Goal: Information Seeking & Learning: Learn about a topic

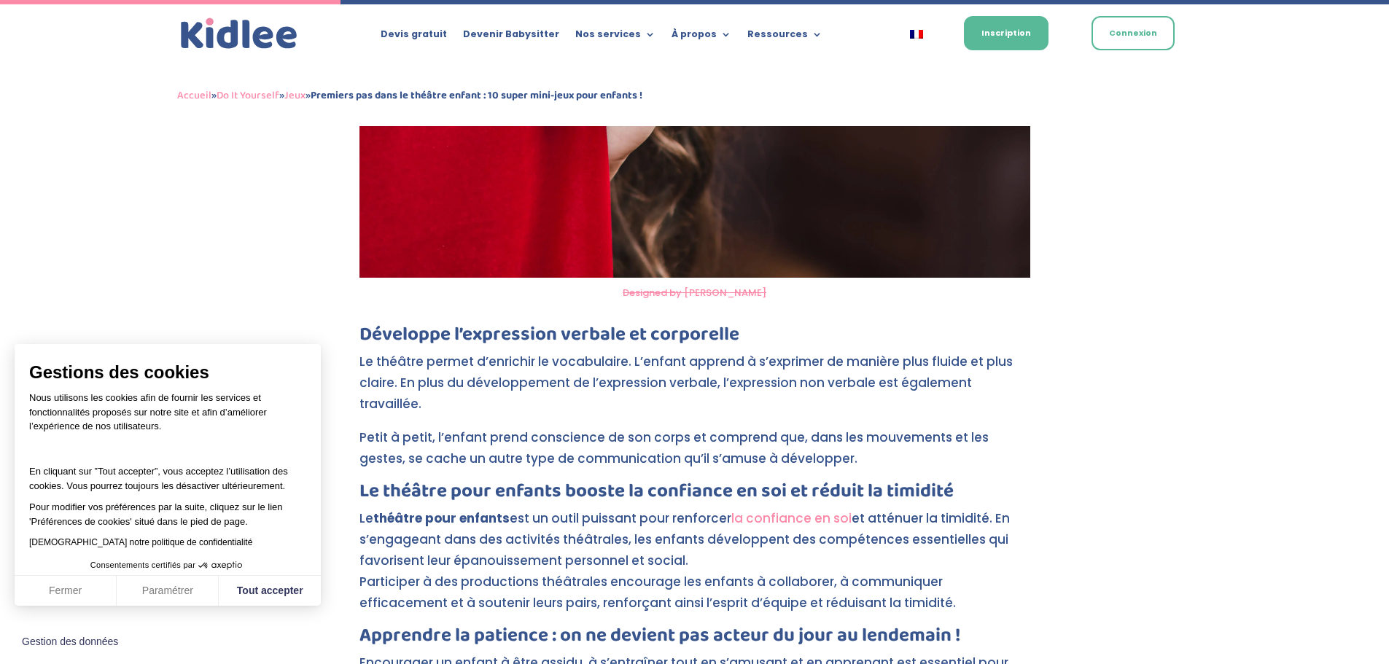
scroll to position [1637, 0]
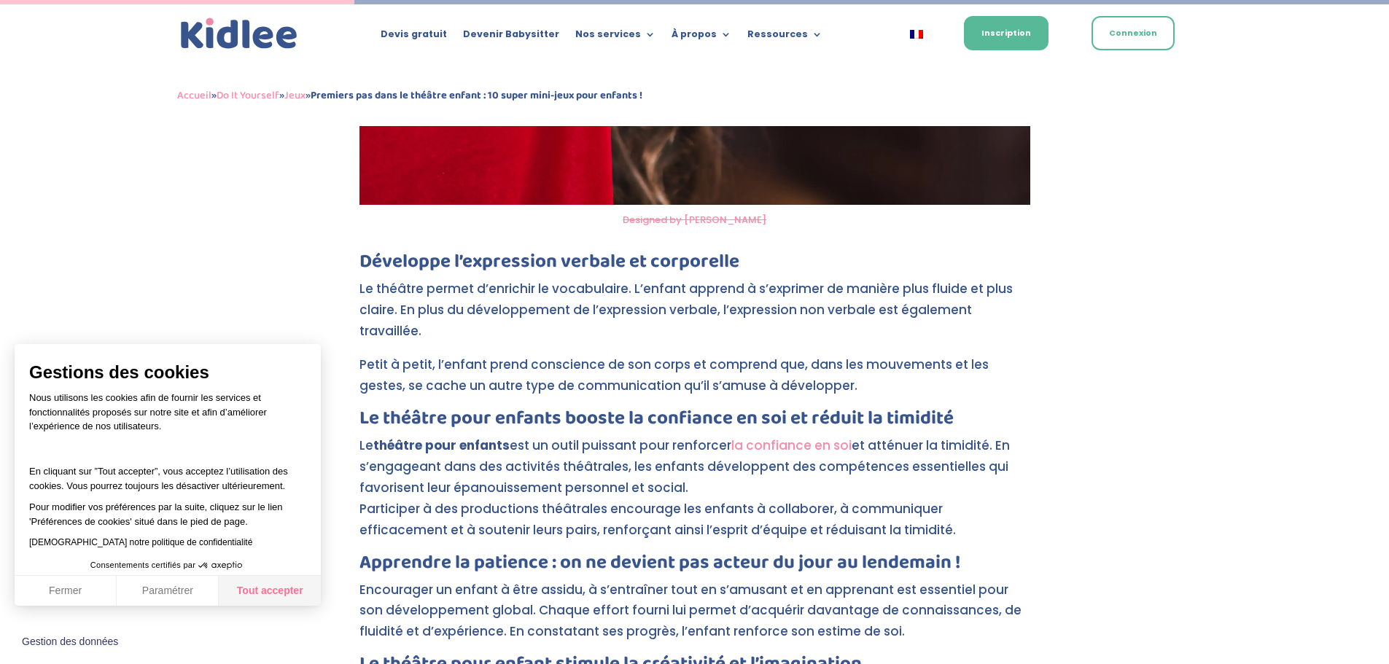
click at [265, 577] on button "Tout accepter" at bounding box center [270, 591] width 102 height 31
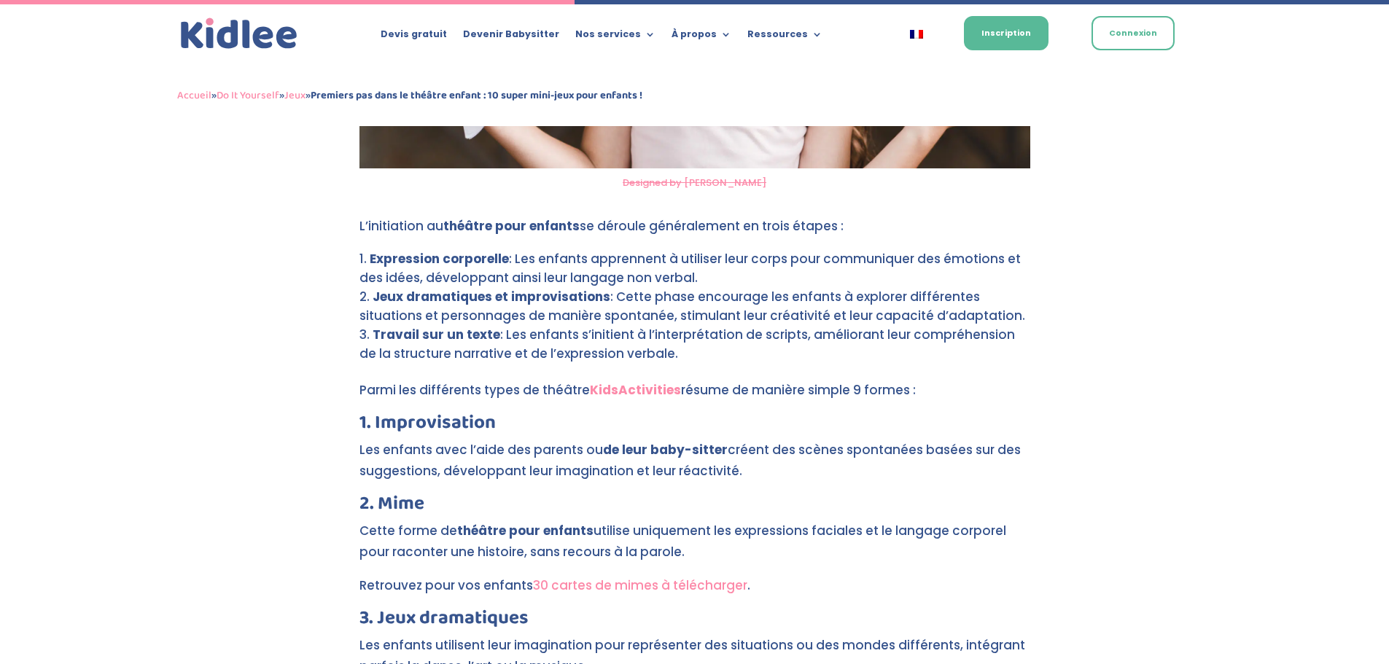
scroll to position [2658, 0]
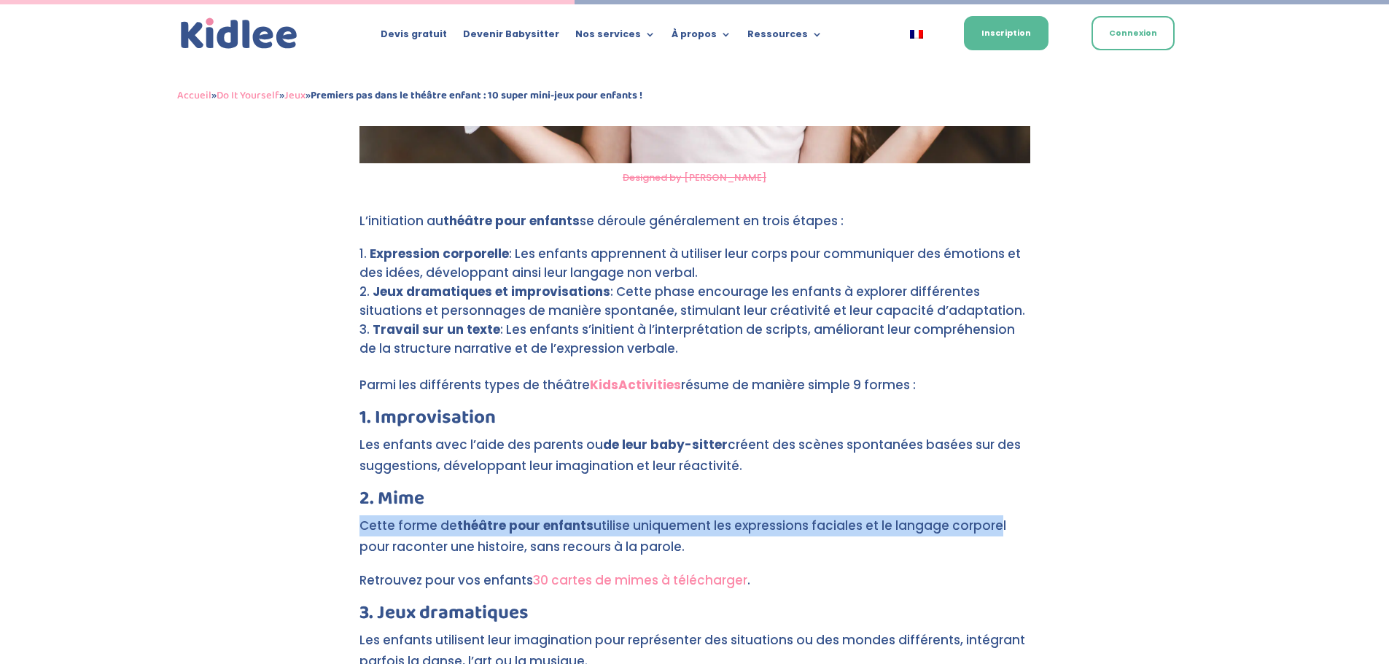
drag, startPoint x: 362, startPoint y: 489, endPoint x: 994, endPoint y: 488, distance: 632.1
click at [994, 515] on p "Cette forme de théâtre pour enfants utilise uniquement les expressions faciales…" at bounding box center [694, 542] width 671 height 55
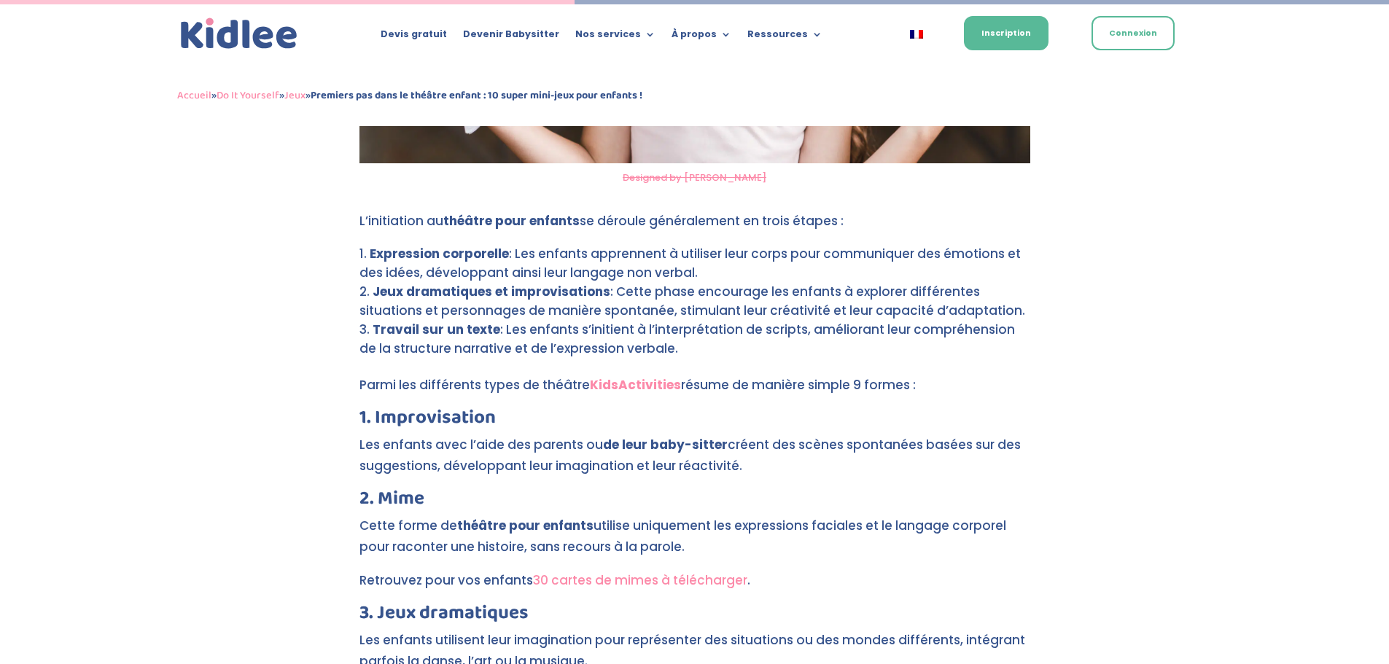
click at [1005, 515] on p "Cette forme de théâtre pour enfants utilise uniquement les expressions faciales…" at bounding box center [694, 542] width 671 height 55
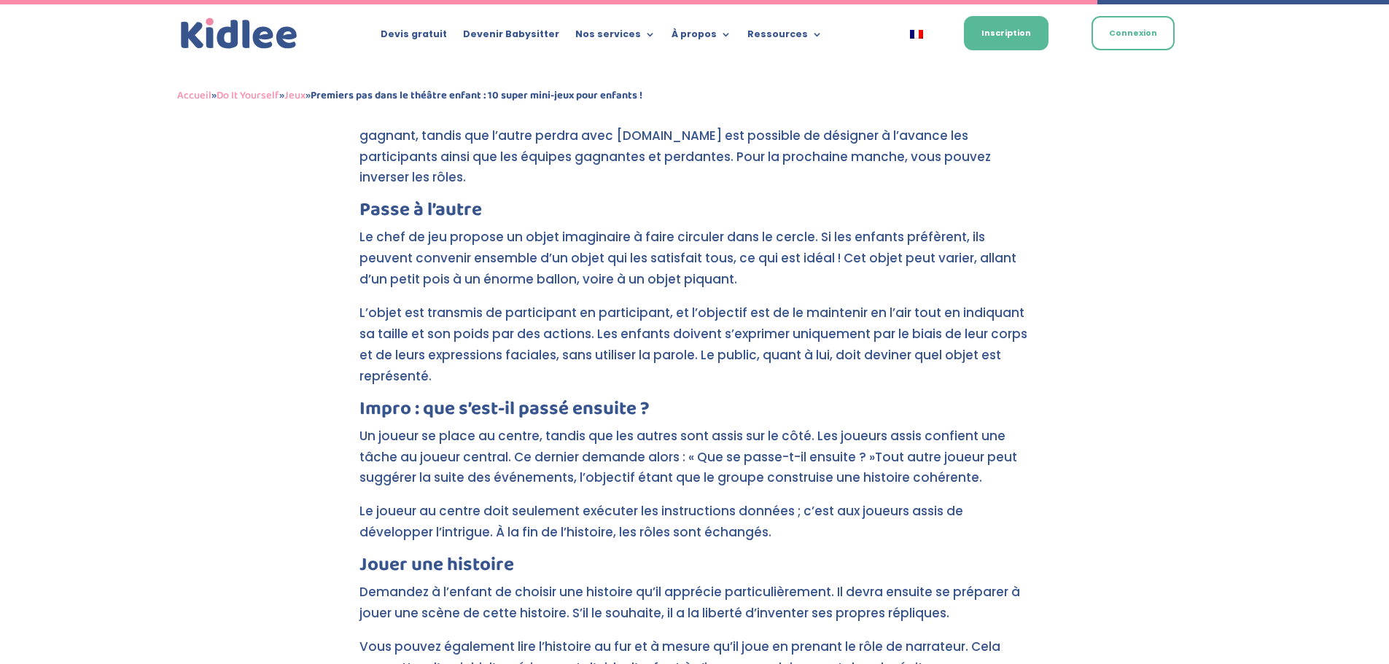
scroll to position [5137, 0]
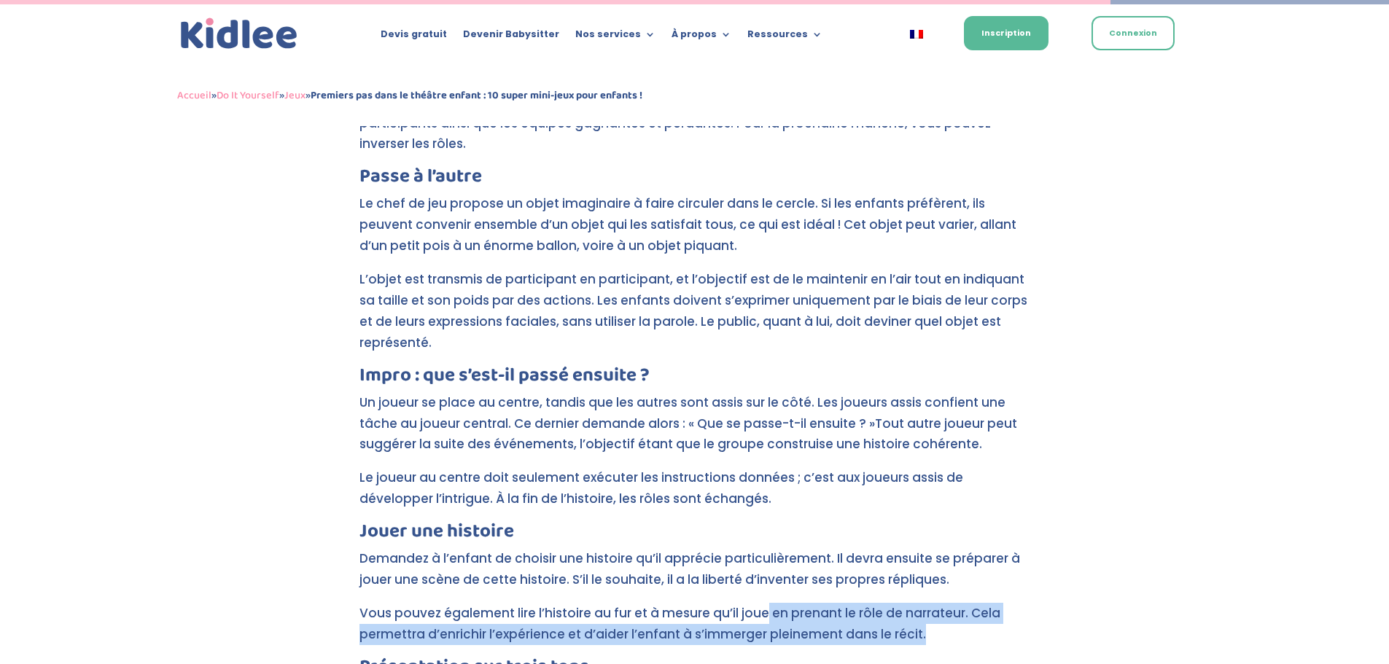
drag, startPoint x: 766, startPoint y: 534, endPoint x: 957, endPoint y: 547, distance: 191.4
click at [957, 603] on p "Vous pouvez également lire l’histoire au fur et à mesure qu’il joue en prenant …" at bounding box center [694, 630] width 671 height 55
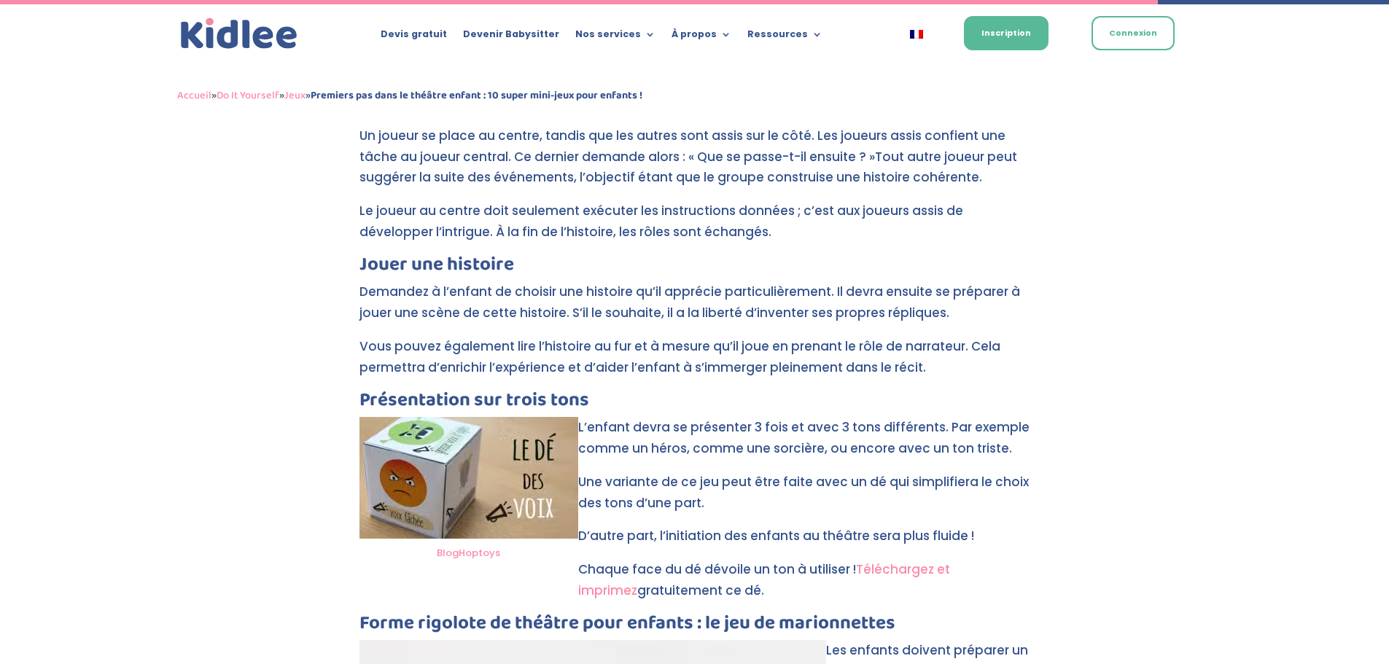
scroll to position [5428, 0]
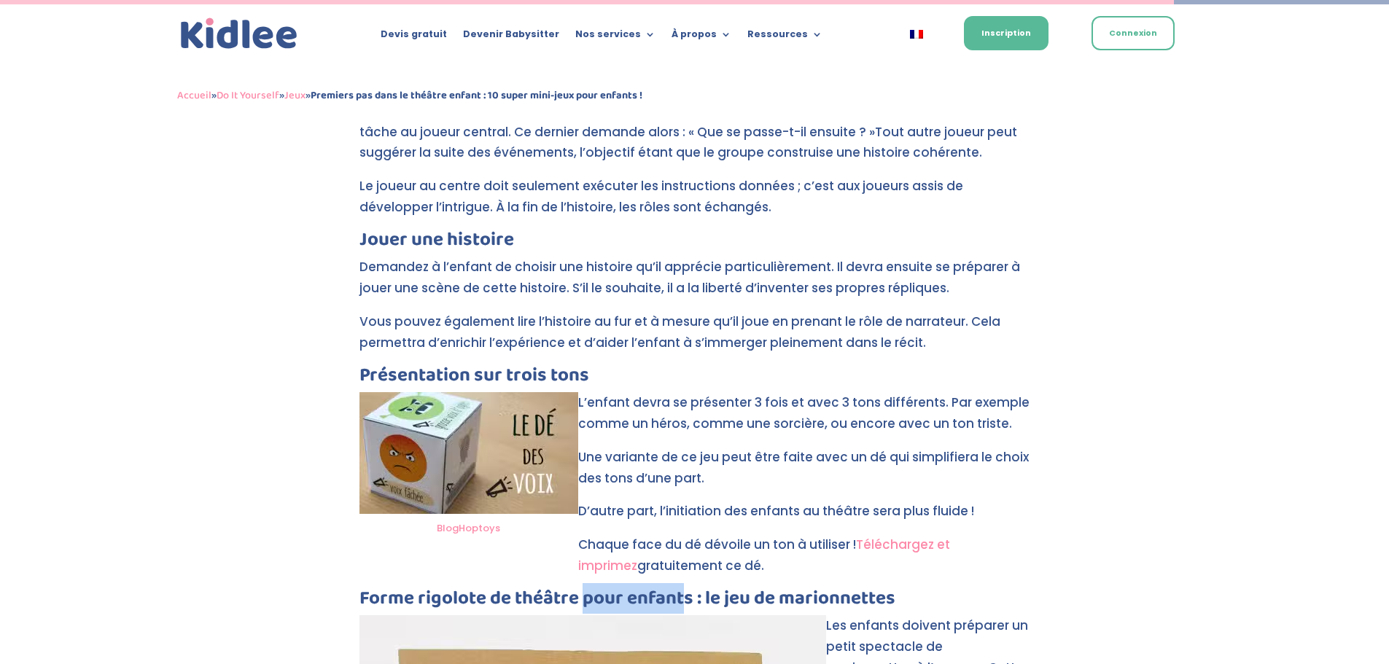
drag, startPoint x: 581, startPoint y: 518, endPoint x: 686, endPoint y: 507, distance: 105.5
click at [686, 589] on h3 "Forme rigolote de théâtre pour enfants : le jeu de marionnettes" at bounding box center [694, 602] width 671 height 26
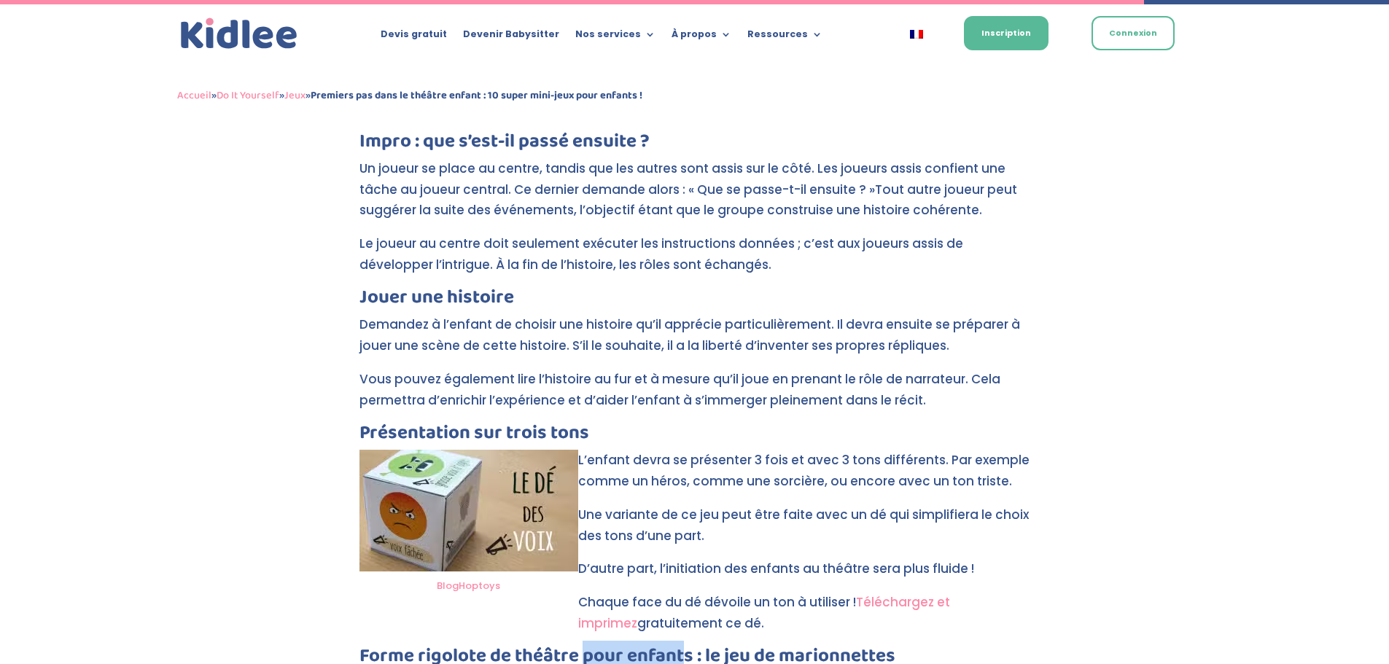
scroll to position [5282, 0]
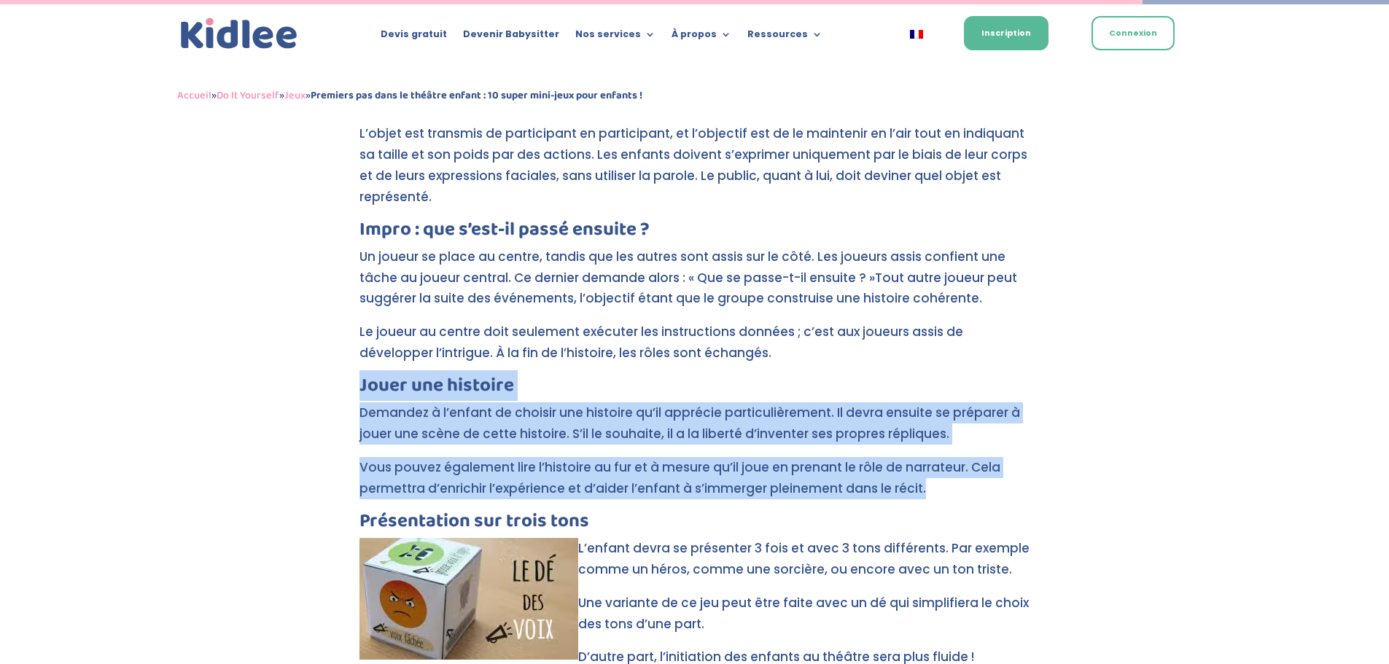
drag, startPoint x: 362, startPoint y: 304, endPoint x: 985, endPoint y: 408, distance: 631.2
